Goal: Communication & Community: Share content

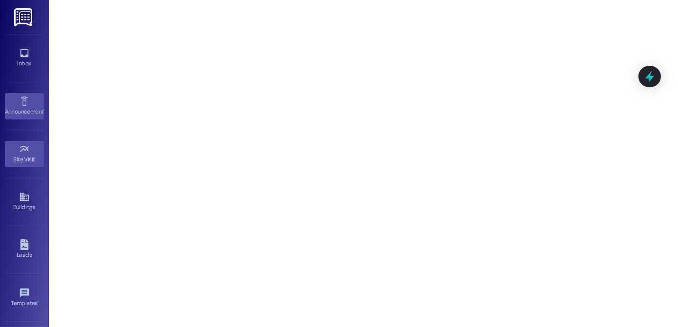
click at [20, 114] on div "Announcement •" at bounding box center [24, 112] width 49 height 10
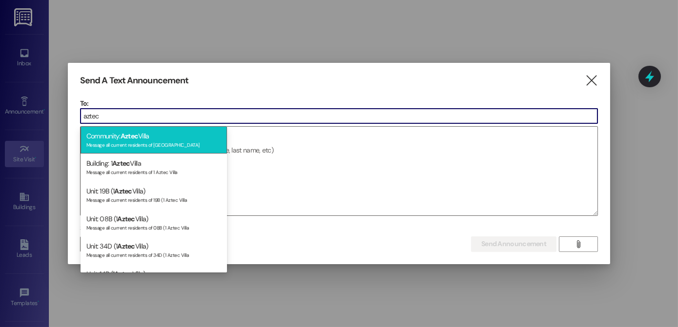
type input "aztec"
click at [178, 138] on div "Community: Aztec Villa Message all current residents of [GEOGRAPHIC_DATA]" at bounding box center [154, 140] width 146 height 28
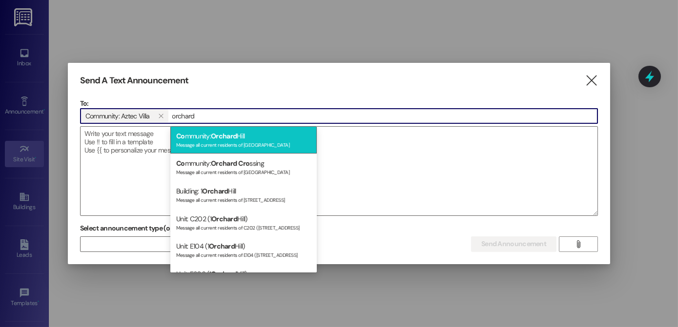
type input "orchard"
click at [199, 134] on div "Co mmunity: [GEOGRAPHIC_DATA] Message all current residents of [GEOGRAPHIC_DATA]" at bounding box center [243, 140] width 146 height 28
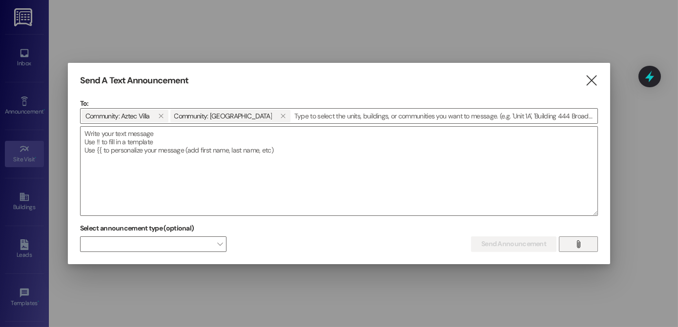
click at [575, 242] on icon "" at bounding box center [577, 245] width 7 height 8
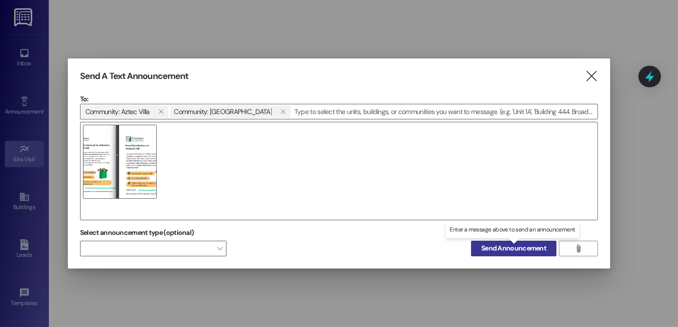
click at [532, 248] on span "Send Announcement" at bounding box center [513, 249] width 65 height 10
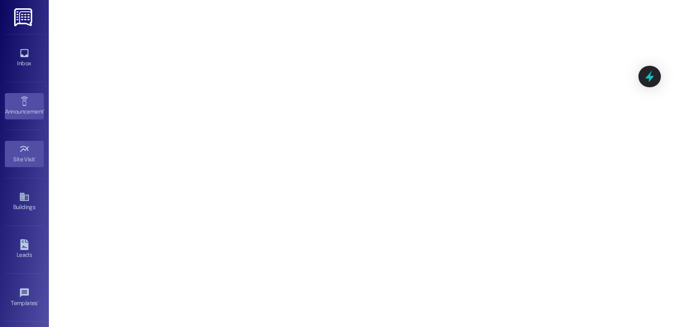
click at [30, 105] on link "Announcement •" at bounding box center [24, 106] width 39 height 26
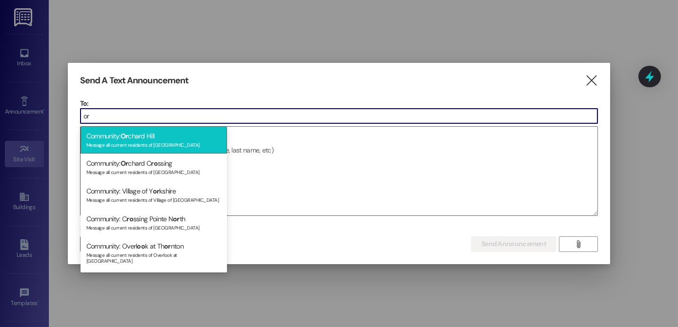
type input "or"
click at [126, 138] on span "Or" at bounding box center [125, 136] width 8 height 9
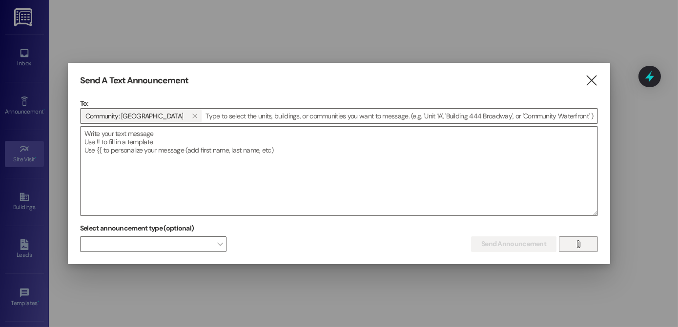
click at [569, 244] on button "" at bounding box center [578, 245] width 39 height 16
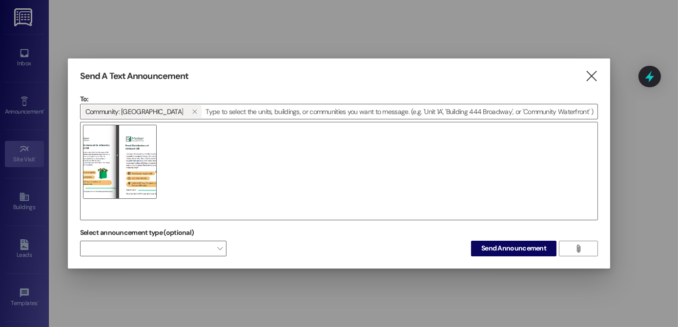
click at [134, 174] on img at bounding box center [120, 162] width 74 height 74
click at [209, 107] on input at bounding box center [400, 111] width 395 height 15
click at [529, 251] on span "Send Announcement" at bounding box center [513, 249] width 65 height 10
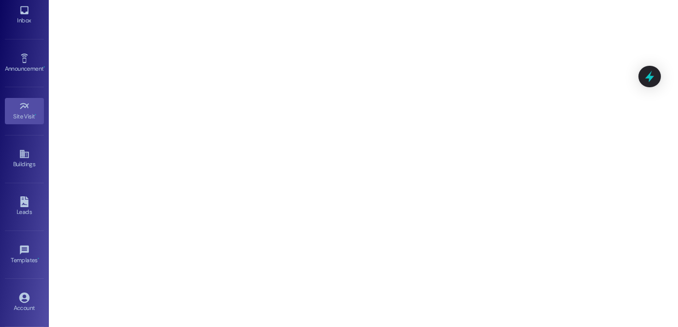
scroll to position [87, 0]
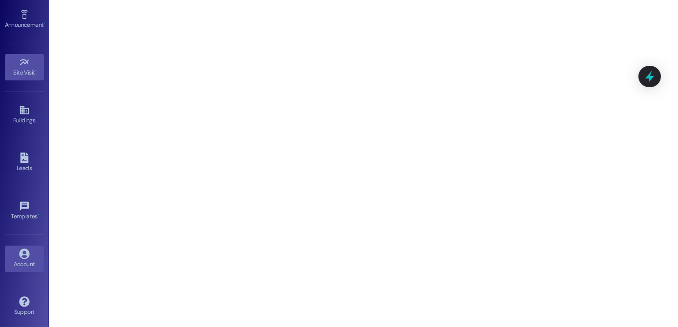
click at [31, 260] on div "Account" at bounding box center [24, 265] width 49 height 10
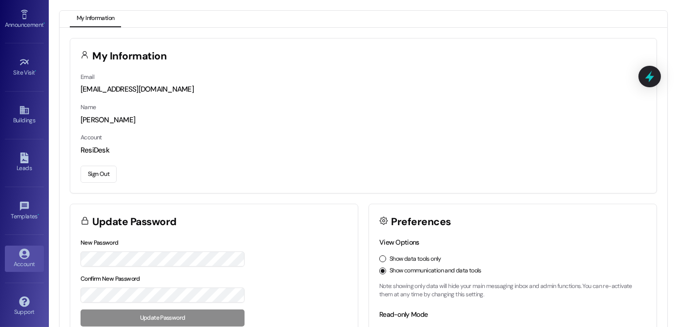
click at [92, 173] on button "Sign Out" at bounding box center [99, 174] width 36 height 17
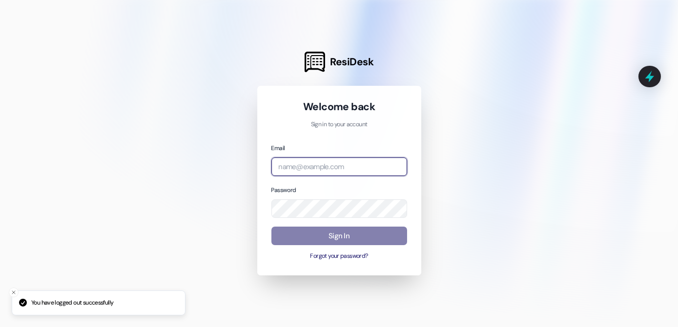
click at [308, 168] on input "email" at bounding box center [339, 167] width 136 height 19
type input "[EMAIL_ADDRESS][DOMAIN_NAME]"
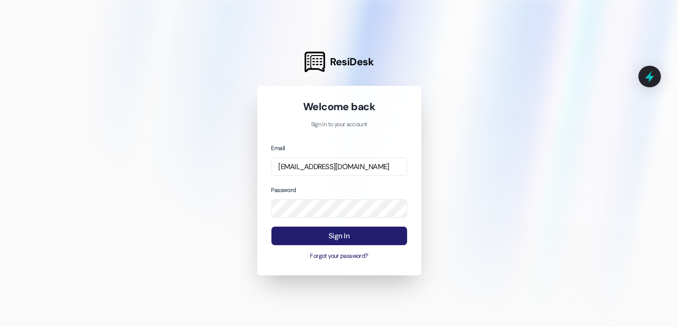
click at [375, 239] on button "Sign In" at bounding box center [339, 236] width 136 height 19
